Goal: Task Accomplishment & Management: Manage account settings

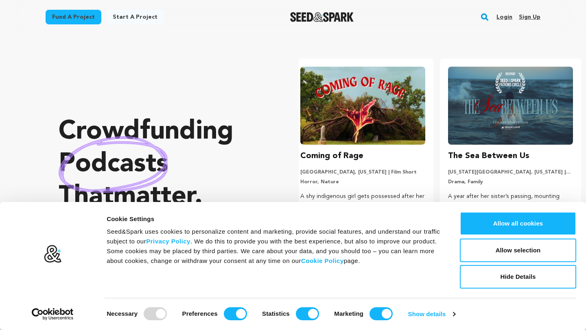
scroll to position [4, 0]
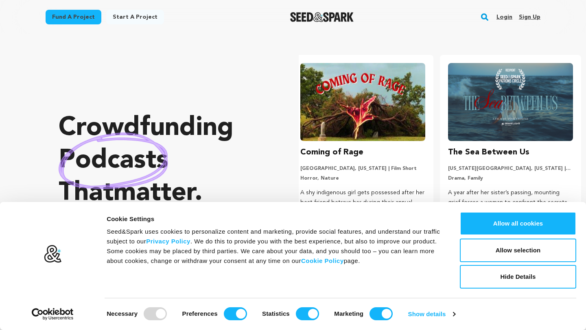
click at [525, 19] on link "Sign up" at bounding box center [530, 17] width 22 height 13
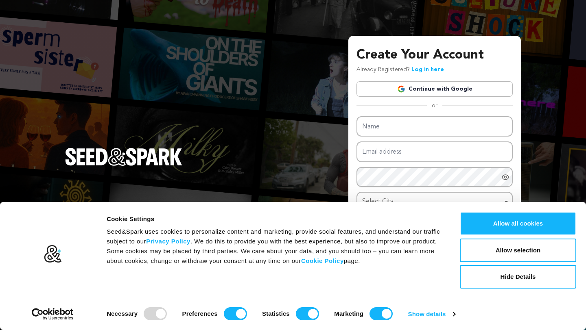
click at [452, 87] on link "Continue with Google" at bounding box center [434, 88] width 156 height 15
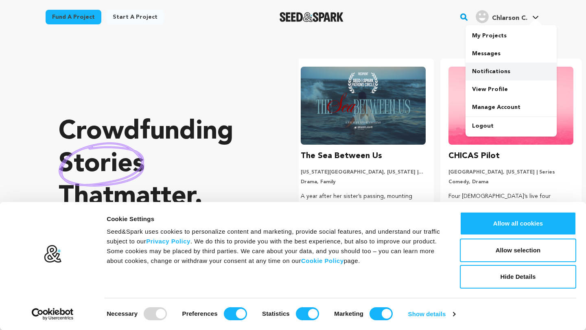
scroll to position [0, 154]
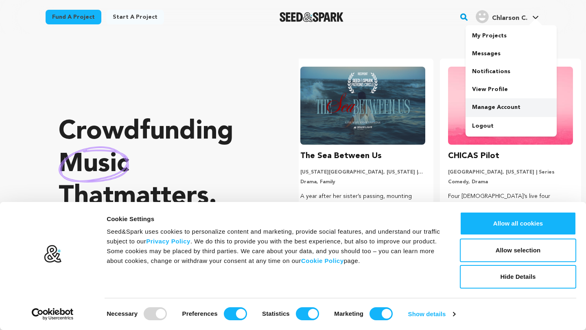
click at [486, 101] on link "Manage Account" at bounding box center [510, 107] width 91 height 18
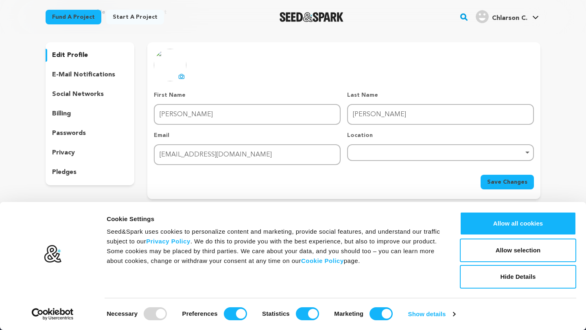
scroll to position [11, 0]
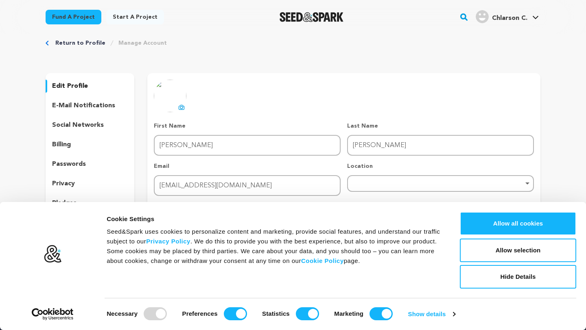
click at [384, 23] on div "Fund a project Start a project Search" at bounding box center [287, 17] width 508 height 21
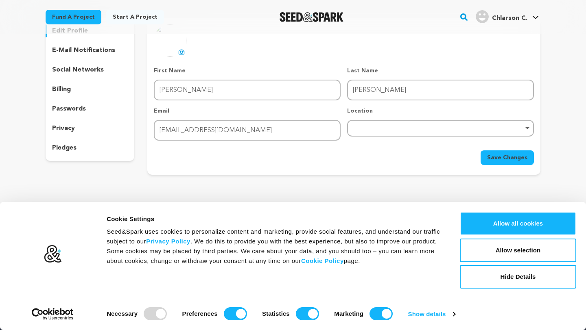
scroll to position [71, 0]
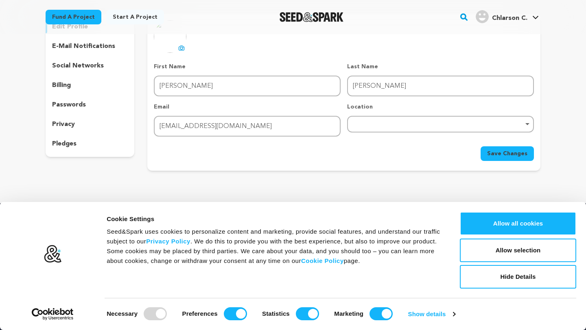
click at [387, 120] on div "Remove item" at bounding box center [440, 124] width 187 height 17
click at [430, 122] on div "Remove item" at bounding box center [440, 124] width 187 height 17
click at [385, 118] on div "Remove item" at bounding box center [440, 124] width 187 height 17
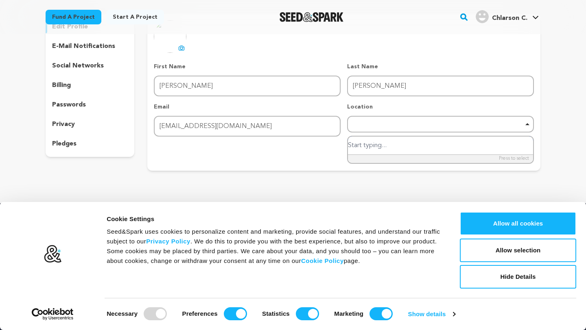
paste input "299 South Main Street #1317 Salt Lake City, Utah 84111"
type input "299 South Main Street #1317 Salt Lake City, Utah 84111"
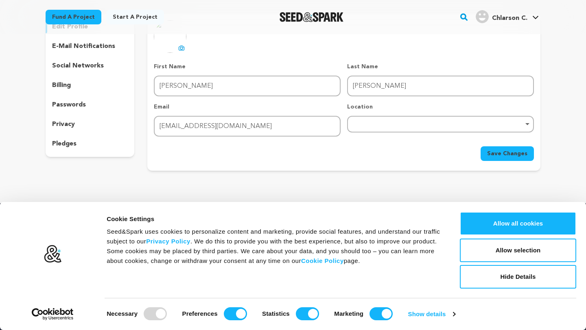
click at [317, 152] on div "Save Changes" at bounding box center [344, 153] width 380 height 15
click at [462, 128] on div "Remove item" at bounding box center [440, 124] width 187 height 17
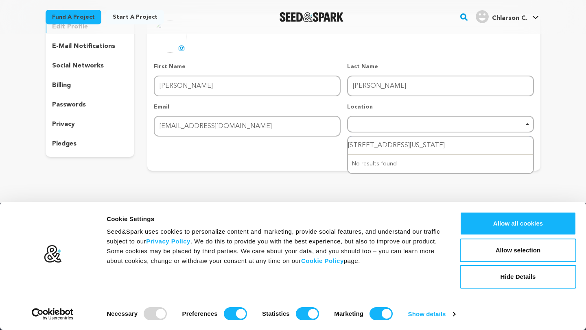
click at [472, 146] on input "299 South Main Street #1317 Salt Lake City, Utah 84111" at bounding box center [440, 146] width 185 height 18
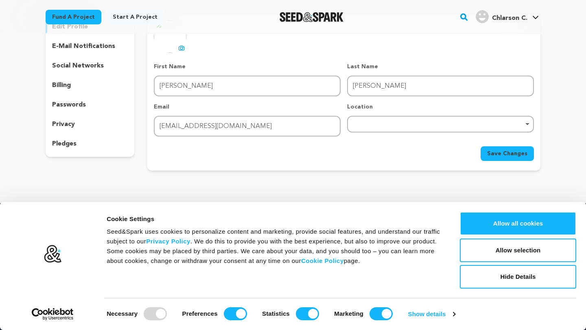
drag, startPoint x: 564, startPoint y: 151, endPoint x: 549, endPoint y: 153, distance: 14.7
click at [564, 151] on div "Return to Profile Manage Account edit profile e-mail notifications social netwo…" at bounding box center [293, 76] width 586 height 227
click at [523, 153] on span "Save Changes" at bounding box center [507, 154] width 40 height 8
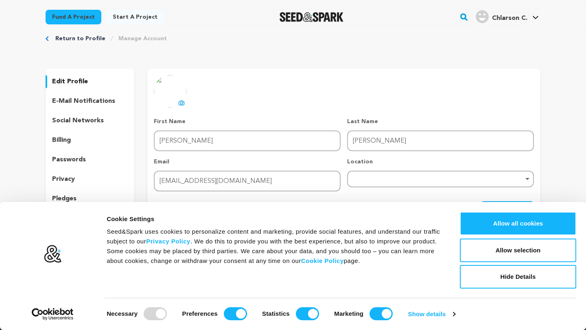
scroll to position [0, 0]
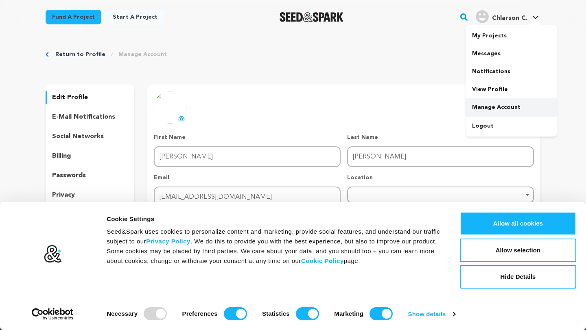
click at [502, 102] on link "Manage Account" at bounding box center [510, 107] width 91 height 18
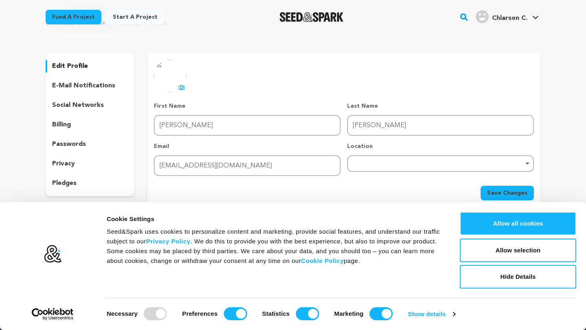
scroll to position [16, 0]
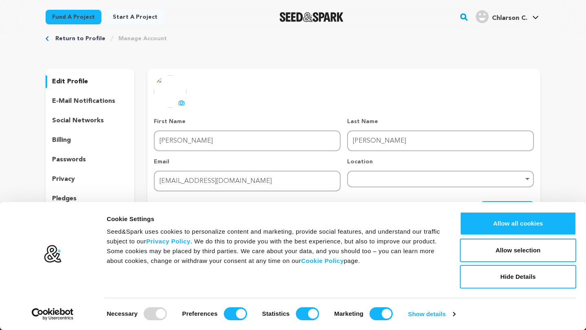
click at [183, 100] on icon at bounding box center [181, 103] width 7 height 7
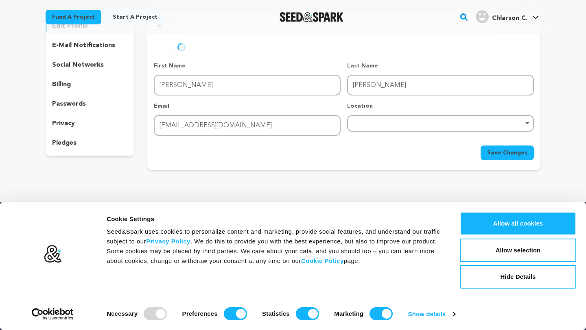
scroll to position [72, 0]
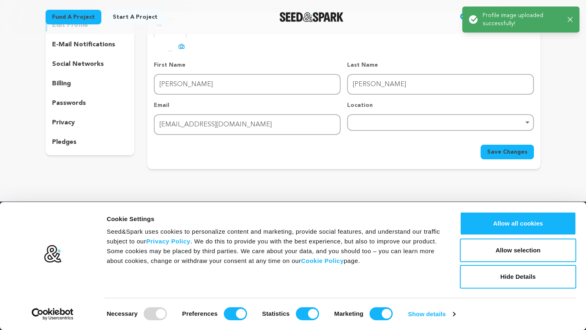
click at [433, 118] on div "Remove item" at bounding box center [440, 122] width 187 height 17
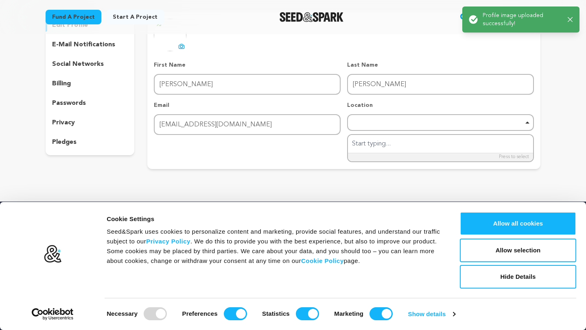
drag, startPoint x: 473, startPoint y: 100, endPoint x: 463, endPoint y: 103, distance: 10.1
click at [470, 101] on div "First Name First Name Chlarson Last Name Last Name Craig Email Email wasatchdef…" at bounding box center [344, 98] width 380 height 74
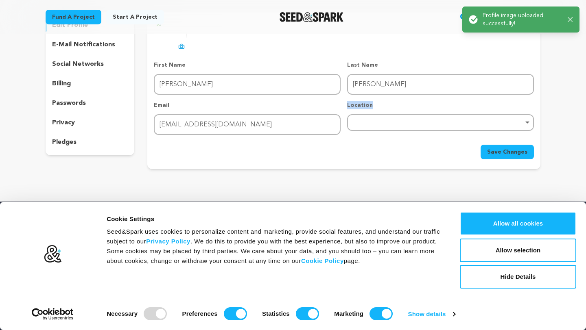
click at [433, 115] on div "Remove item" at bounding box center [440, 122] width 187 height 17
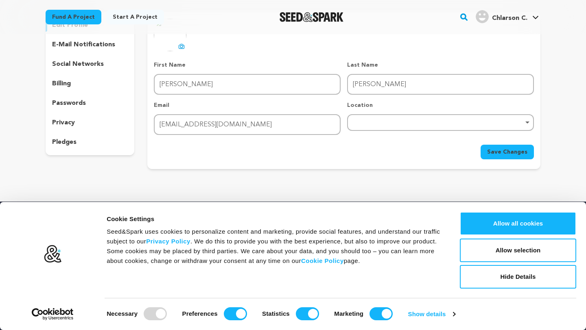
click at [498, 99] on div "First Name First Name Chlarson Last Name Last Name Craig Email Email wasatchdef…" at bounding box center [344, 98] width 380 height 74
click at [491, 147] on button "Save Changes" at bounding box center [506, 152] width 53 height 15
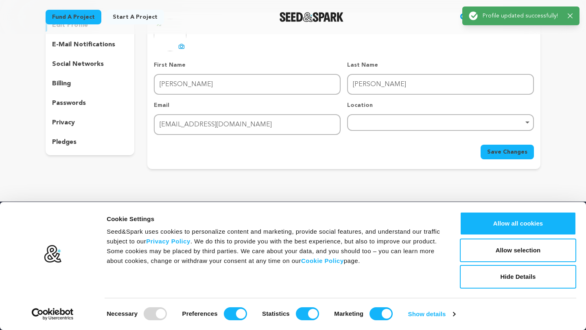
scroll to position [0, 0]
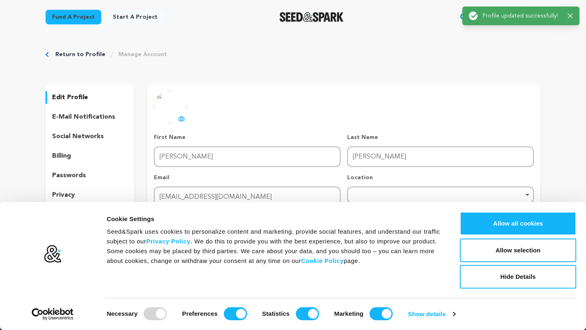
click at [67, 134] on p "social networks" at bounding box center [78, 137] width 52 height 10
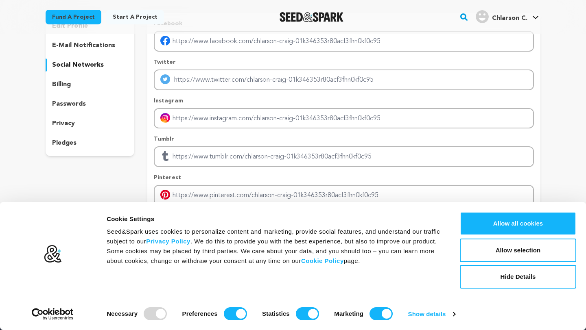
scroll to position [30, 0]
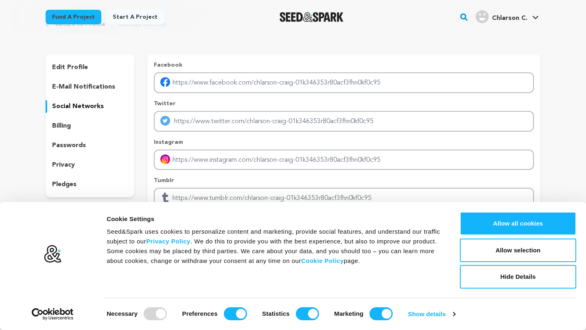
click at [57, 123] on p "billing" at bounding box center [61, 126] width 19 height 10
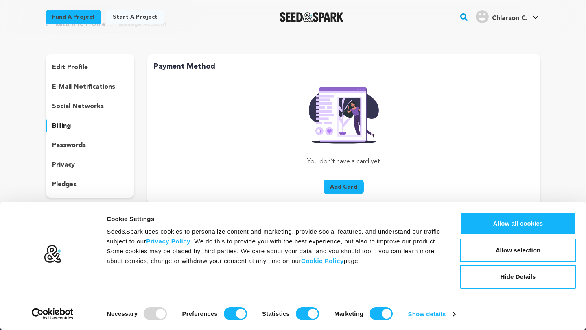
click at [60, 146] on p "passwords" at bounding box center [69, 146] width 34 height 10
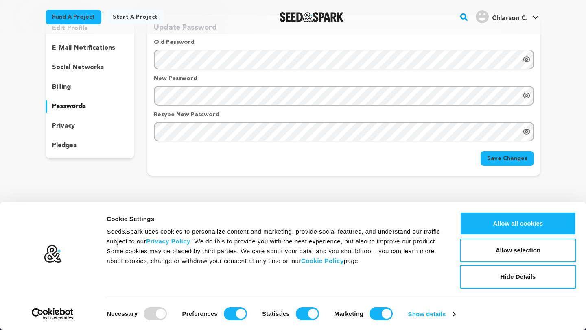
scroll to position [72, 0]
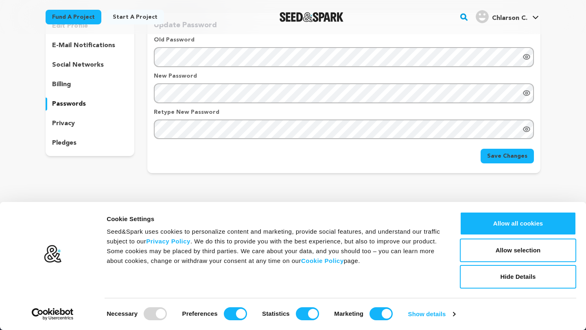
click at [81, 121] on div "privacy" at bounding box center [90, 123] width 89 height 13
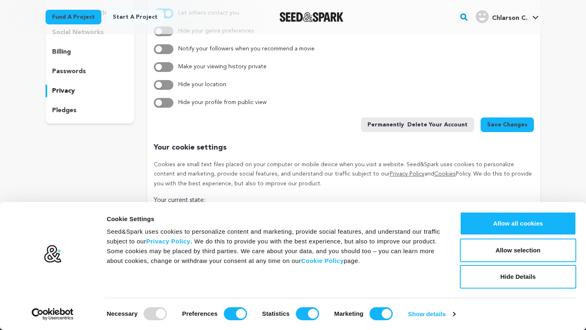
scroll to position [107, 0]
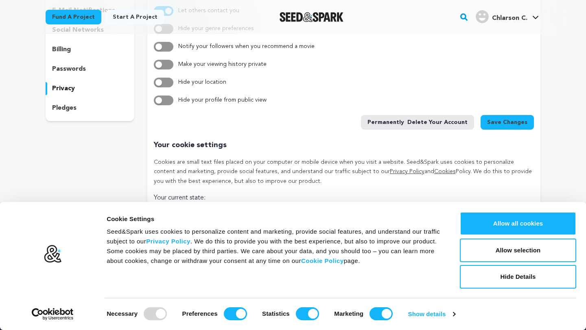
click at [86, 116] on div "edit profile e-mail notifications social networks billing passwords privacy ple…" at bounding box center [90, 49] width 89 height 143
click at [88, 109] on div "pledges" at bounding box center [90, 108] width 89 height 13
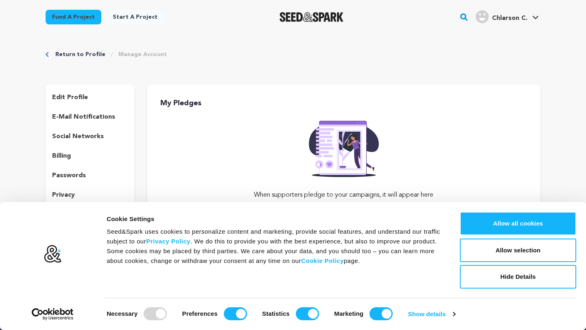
click at [90, 97] on div "edit profile" at bounding box center [90, 97] width 89 height 13
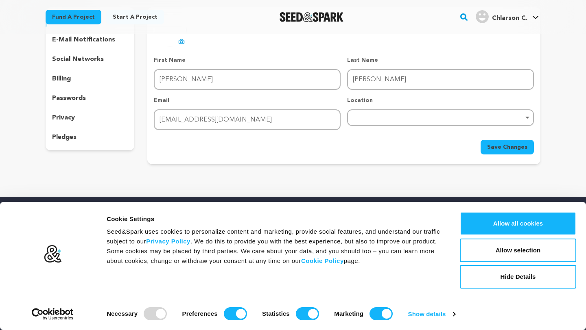
scroll to position [60, 0]
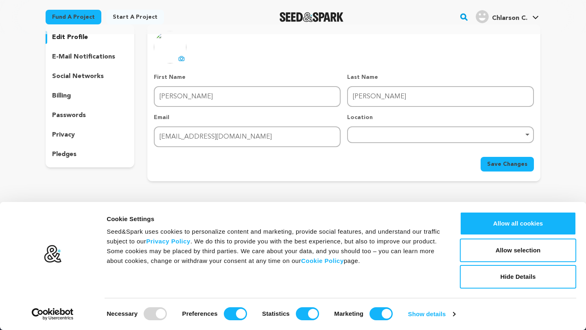
drag, startPoint x: 76, startPoint y: 59, endPoint x: 95, endPoint y: 64, distance: 19.6
click at [76, 59] on p "e-mail notifications" at bounding box center [83, 57] width 63 height 10
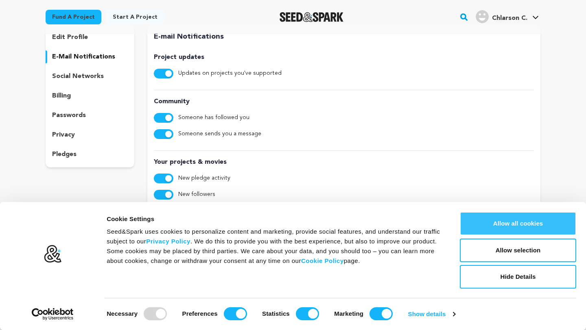
click at [490, 218] on button "Allow all cookies" at bounding box center [518, 224] width 116 height 24
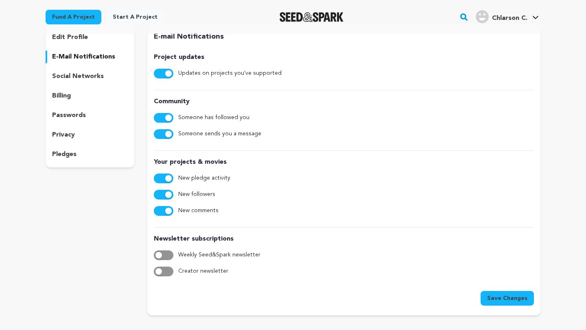
click at [63, 131] on p "privacy" at bounding box center [63, 135] width 23 height 10
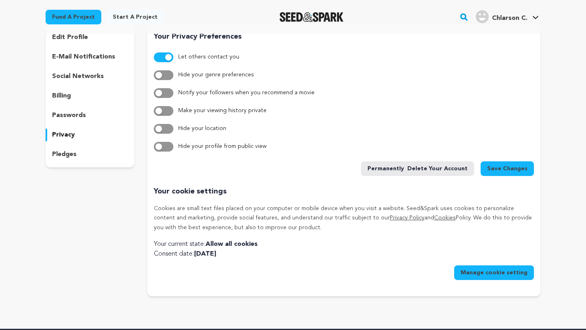
click at [62, 120] on div "passwords" at bounding box center [90, 115] width 89 height 13
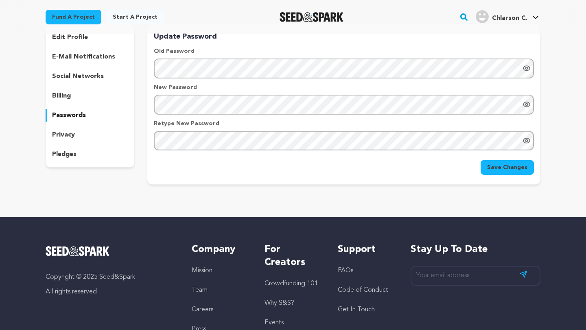
click at [60, 90] on div "billing" at bounding box center [90, 96] width 89 height 13
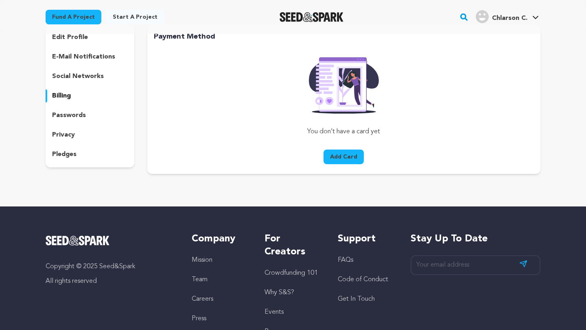
click at [65, 85] on div "edit profile e-mail notifications social networks billing passwords privacy ple…" at bounding box center [90, 95] width 89 height 143
click at [68, 80] on p "social networks" at bounding box center [78, 77] width 52 height 10
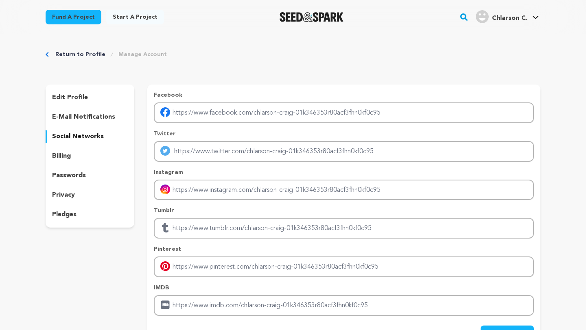
click at [506, 16] on span "Chlarson C." at bounding box center [509, 18] width 35 height 7
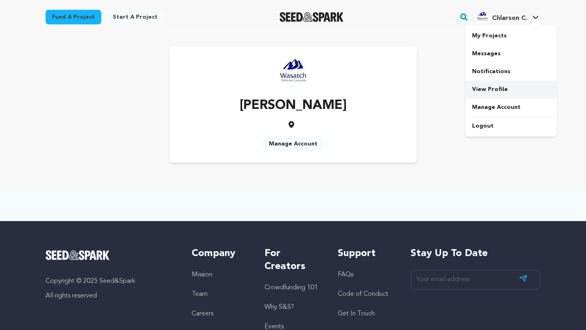
click at [494, 89] on link "View Profile" at bounding box center [510, 90] width 91 height 18
click at [289, 124] on icon at bounding box center [291, 124] width 6 height 7
click at [291, 141] on link "Manage Account" at bounding box center [292, 144] width 61 height 15
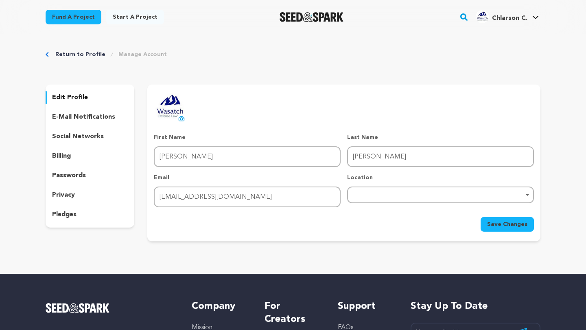
click at [106, 114] on p "e-mail notifications" at bounding box center [83, 117] width 63 height 10
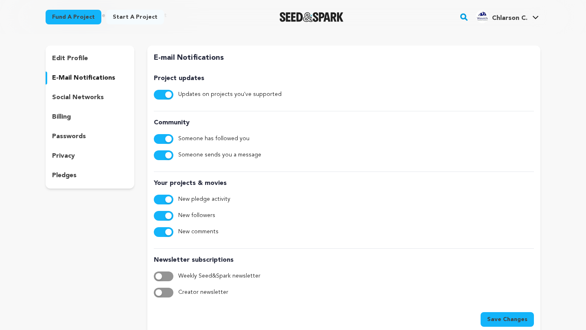
scroll to position [31, 0]
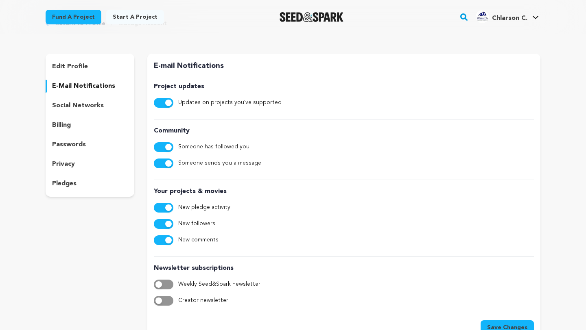
click at [109, 103] on div "social networks" at bounding box center [90, 105] width 89 height 13
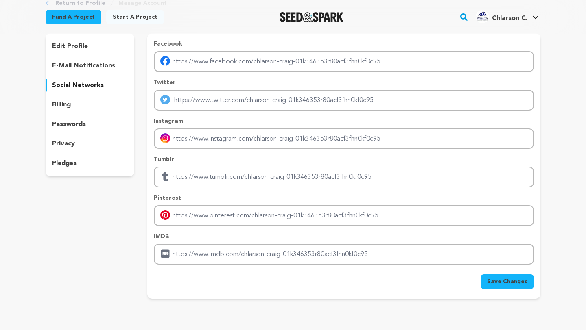
scroll to position [50, 0]
click at [90, 103] on div "billing" at bounding box center [90, 105] width 89 height 13
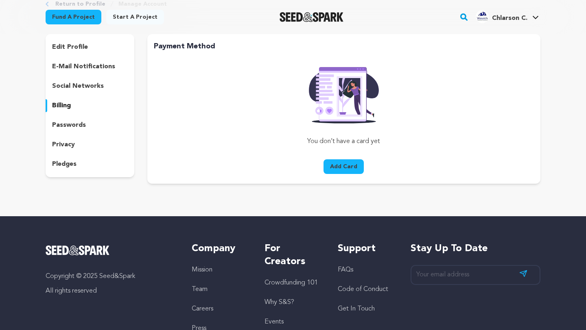
click at [83, 126] on p "passwords" at bounding box center [69, 125] width 34 height 10
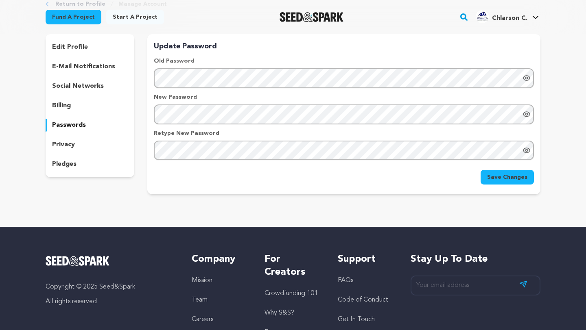
click at [94, 148] on div "privacy" at bounding box center [90, 144] width 89 height 13
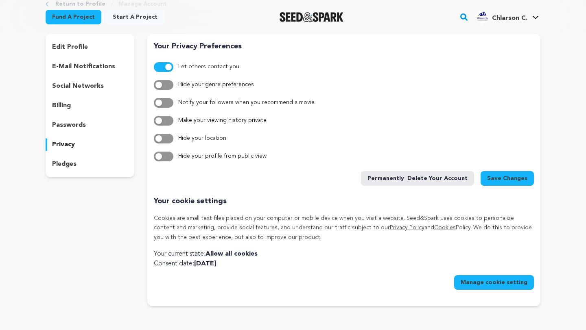
drag, startPoint x: 98, startPoint y: 171, endPoint x: 99, endPoint y: 166, distance: 4.6
click at [98, 169] on div "edit profile e-mail notifications social networks billing passwords privacy ple…" at bounding box center [90, 105] width 89 height 143
click at [100, 164] on div "pledges" at bounding box center [90, 164] width 89 height 13
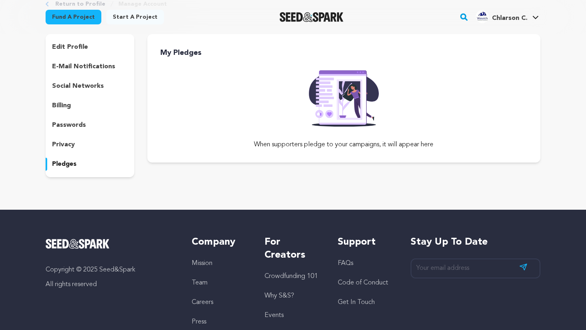
click at [113, 108] on div "billing" at bounding box center [90, 105] width 89 height 13
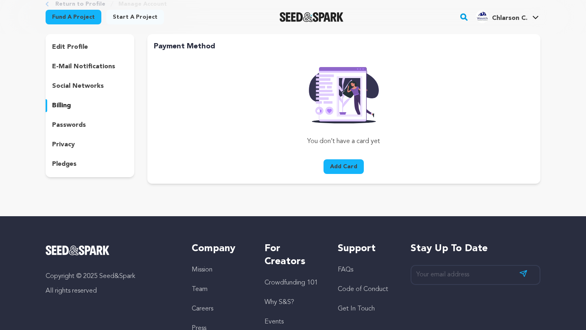
click at [116, 87] on div "social networks" at bounding box center [90, 86] width 89 height 13
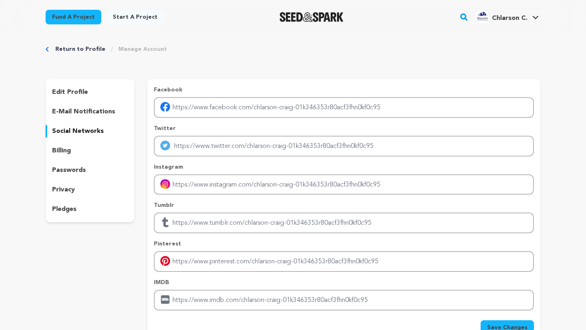
scroll to position [6, 0]
click at [81, 109] on p "e-mail notifications" at bounding box center [83, 112] width 63 height 10
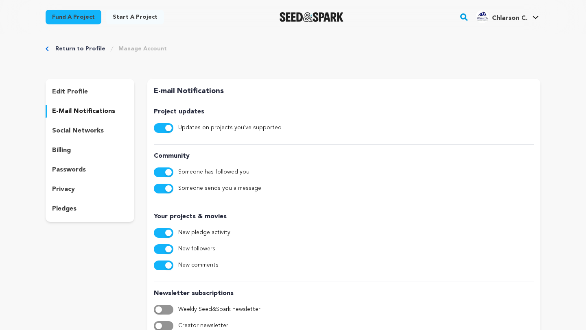
click at [104, 94] on div "edit profile" at bounding box center [90, 91] width 89 height 13
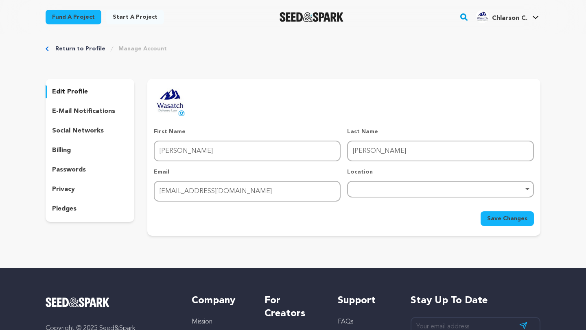
click at [122, 15] on link "Start a project" at bounding box center [135, 17] width 58 height 15
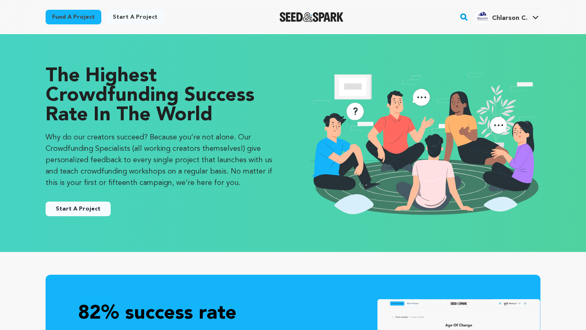
click at [136, 15] on link "Start a project" at bounding box center [135, 17] width 58 height 15
click at [50, 207] on button "Start A Project" at bounding box center [78, 209] width 65 height 15
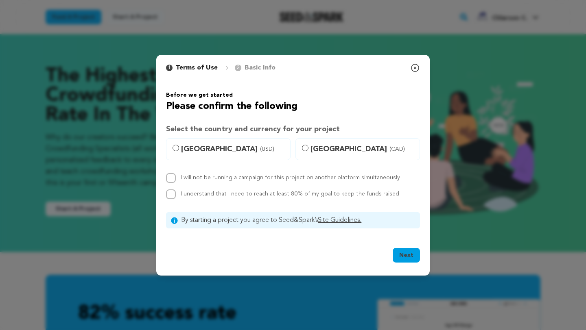
click at [211, 143] on label "United States (USD)" at bounding box center [228, 149] width 124 height 22
click at [179, 145] on input "United States (USD)" at bounding box center [176, 148] width 7 height 7
radio input "true"
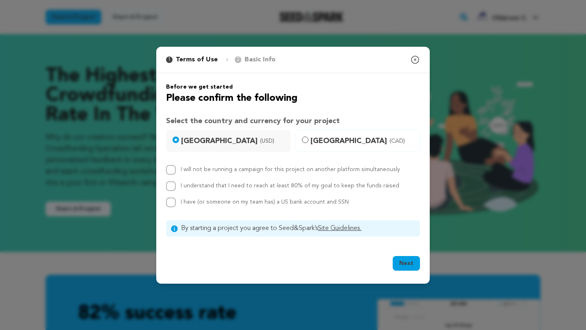
click at [417, 55] on icon "button" at bounding box center [415, 60] width 10 height 10
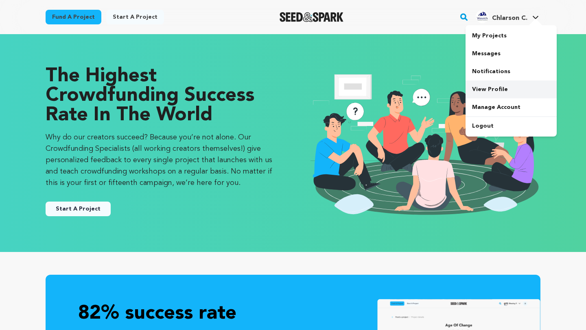
click at [479, 88] on link "View Profile" at bounding box center [510, 90] width 91 height 18
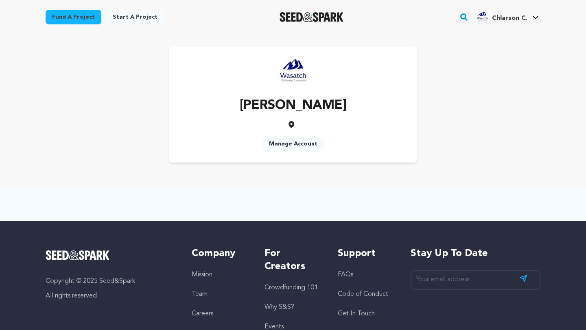
click at [277, 146] on link "Manage Account" at bounding box center [292, 144] width 61 height 15
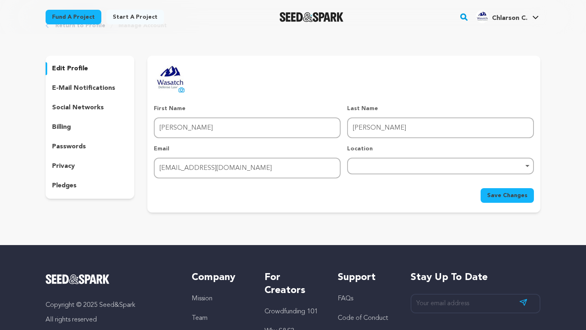
scroll to position [37, 0]
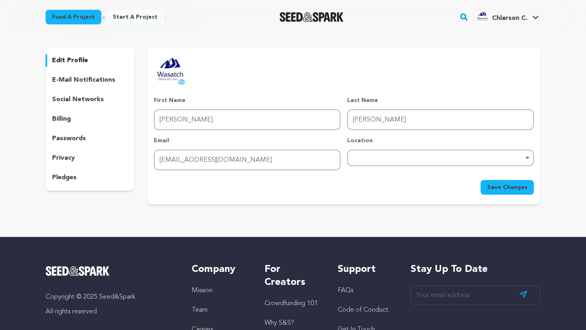
click at [95, 76] on p "e-mail notifications" at bounding box center [83, 80] width 63 height 10
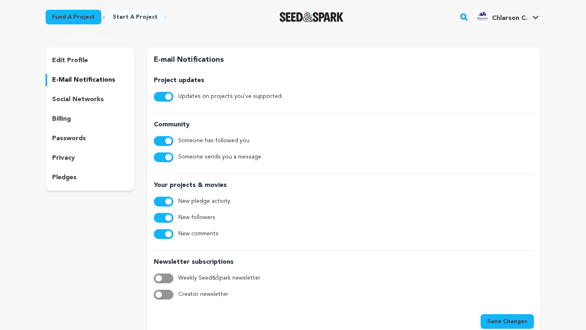
click at [88, 97] on p "social networks" at bounding box center [78, 100] width 52 height 10
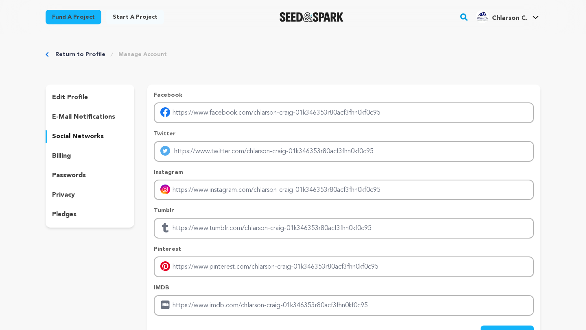
click at [92, 116] on p "e-mail notifications" at bounding box center [83, 117] width 63 height 10
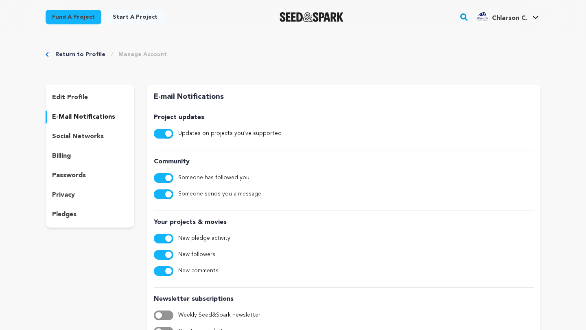
click at [82, 96] on p "edit profile" at bounding box center [70, 98] width 36 height 10
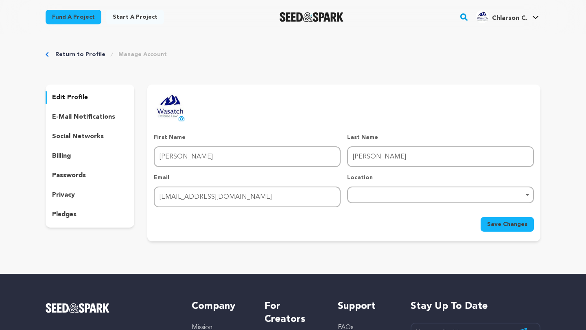
click at [105, 114] on p "e-mail notifications" at bounding box center [83, 117] width 63 height 10
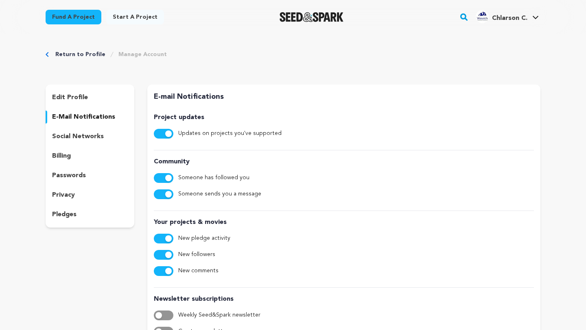
click at [92, 137] on p "social networks" at bounding box center [78, 137] width 52 height 10
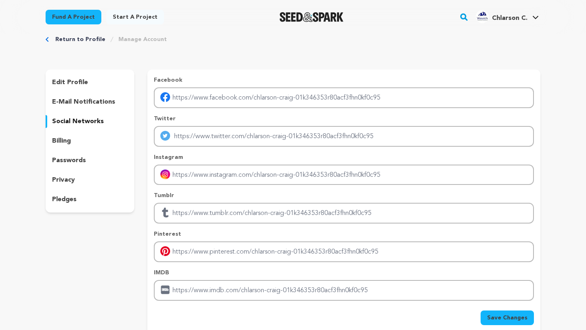
scroll to position [15, 0]
click at [92, 143] on div "billing" at bounding box center [90, 141] width 89 height 13
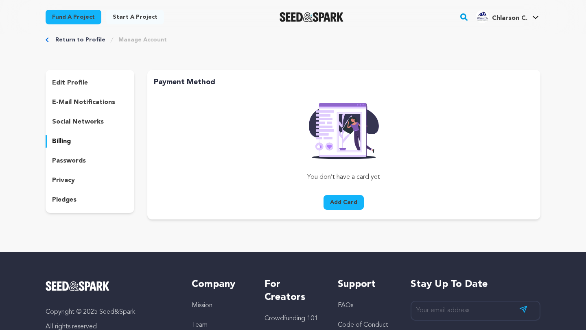
click at [91, 160] on div "passwords" at bounding box center [90, 161] width 89 height 13
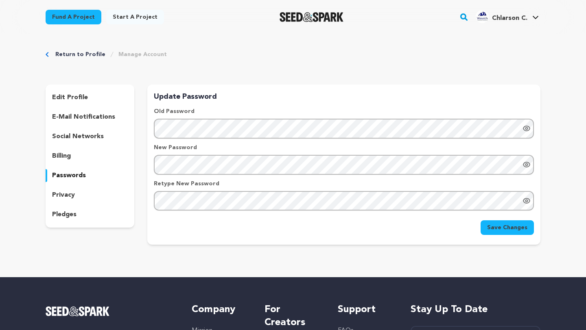
click at [69, 192] on p "privacy" at bounding box center [63, 195] width 23 height 10
